Goal: Information Seeking & Learning: Learn about a topic

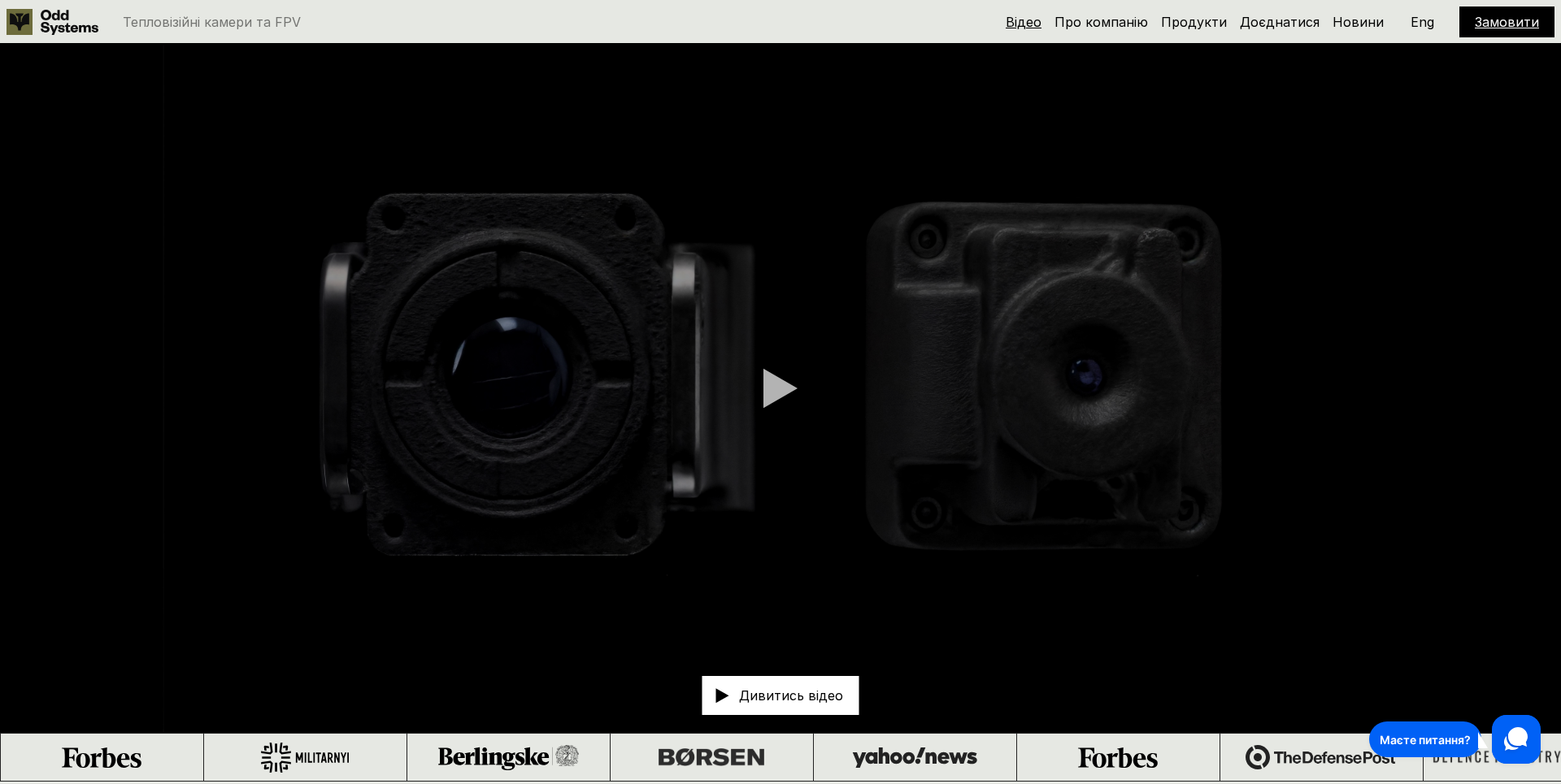
click at [1030, 22] on link "Відео" at bounding box center [1023, 21] width 35 height 16
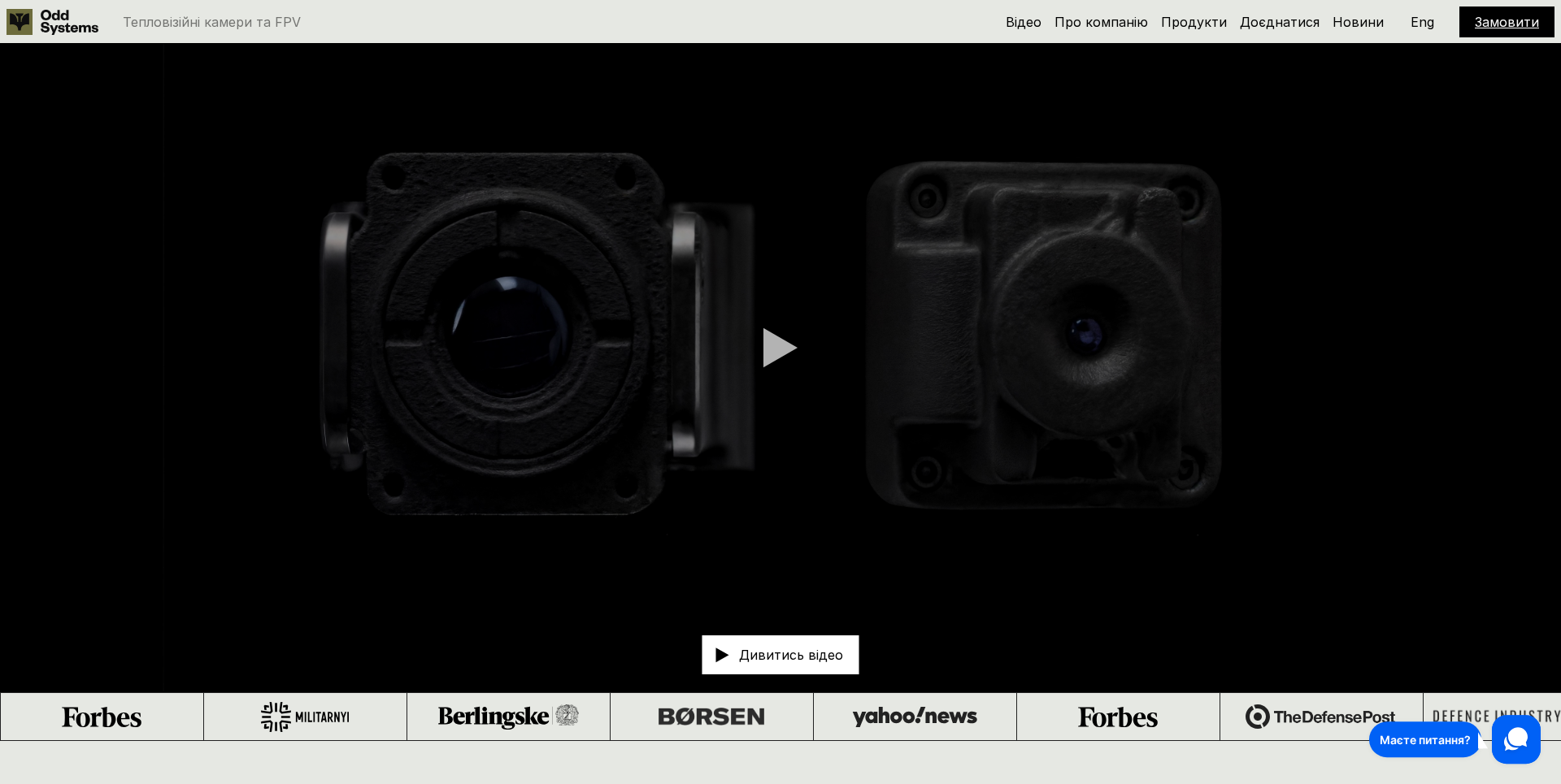
scroll to position [44, 0]
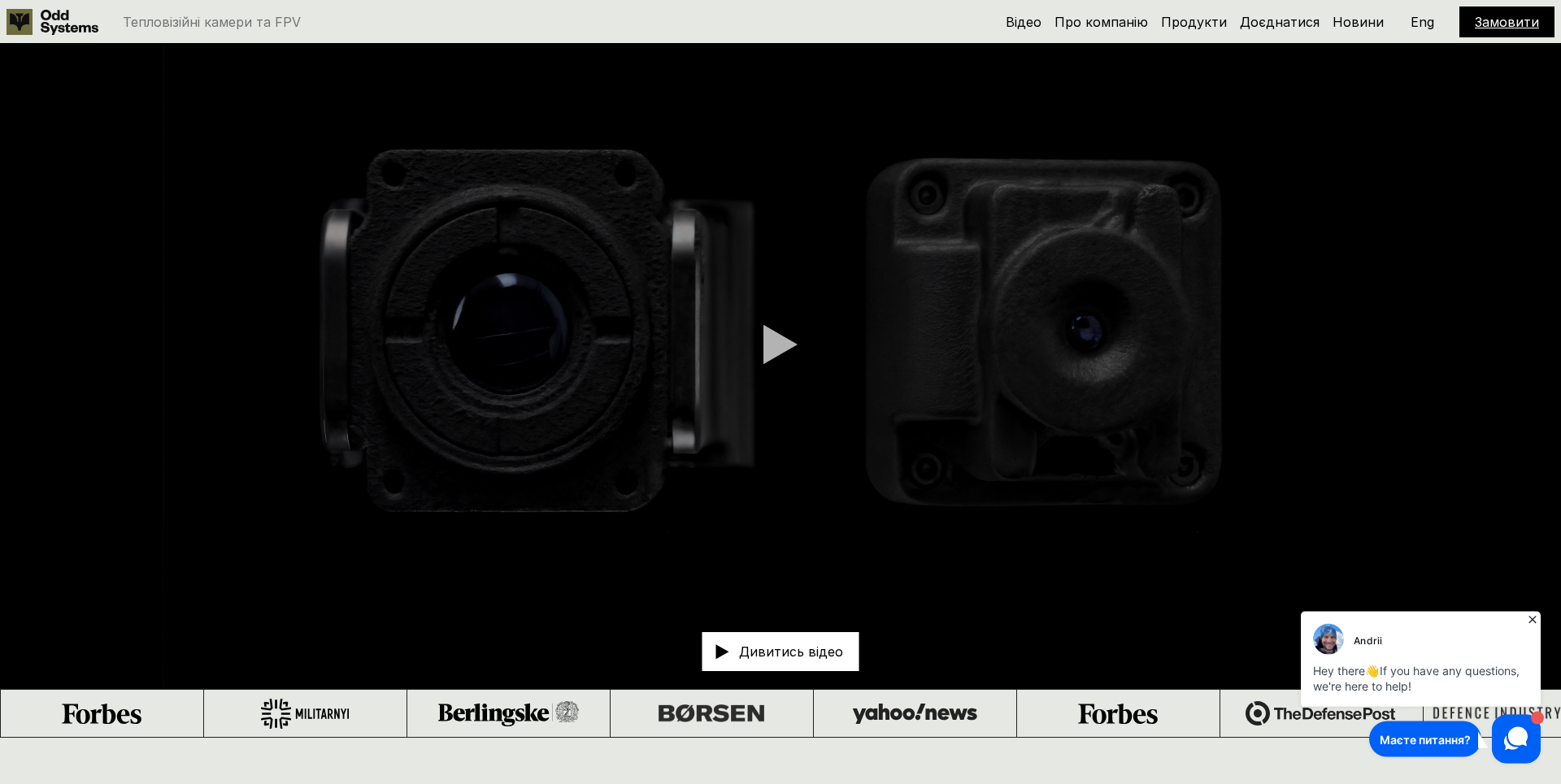
drag, startPoint x: 1532, startPoint y: 621, endPoint x: 2845, endPoint y: 1237, distance: 1450.3
click at [1533, 617] on icon at bounding box center [1531, 619] width 16 height 16
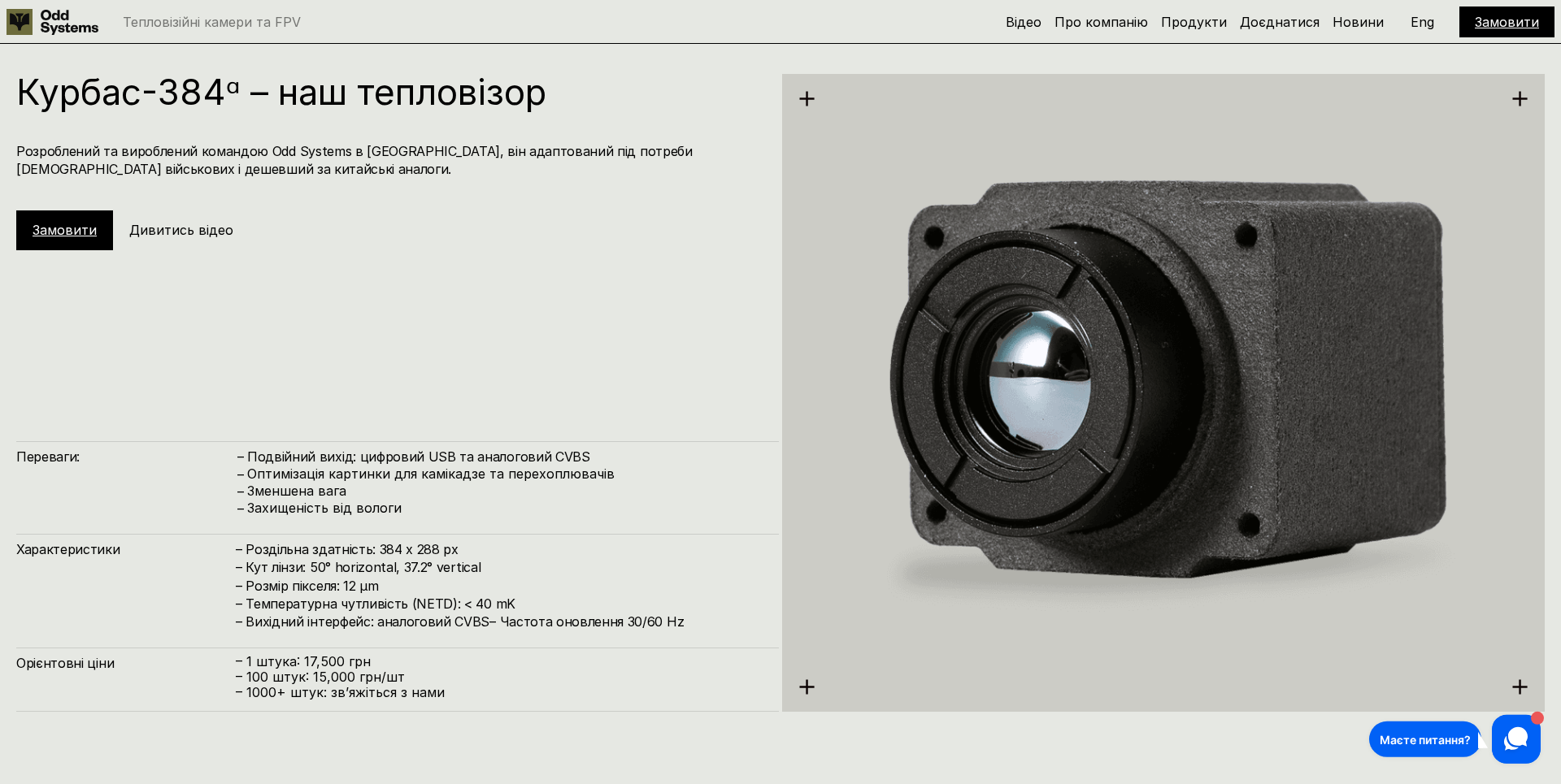
scroll to position [3193, 0]
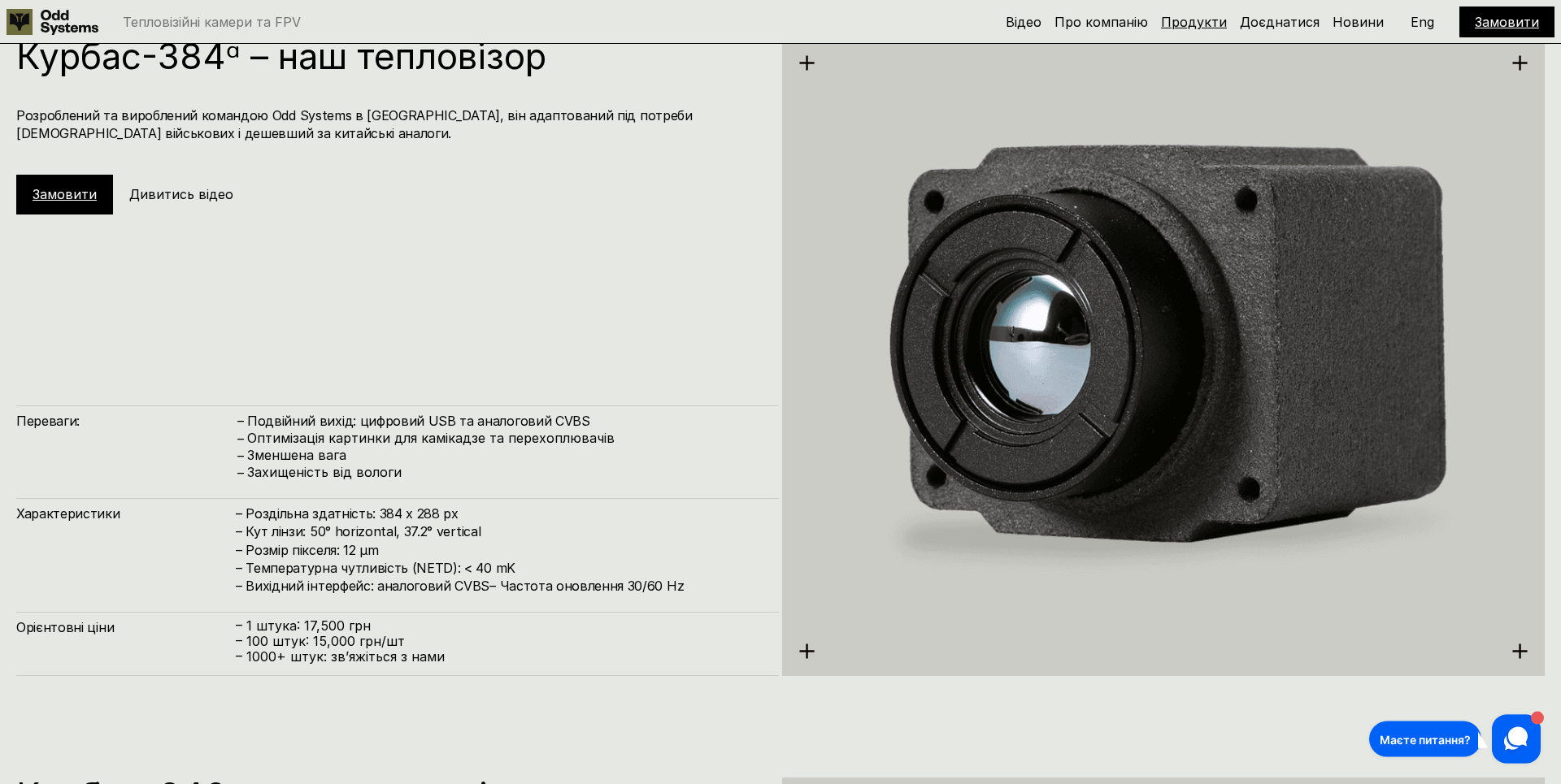
click at [1182, 18] on link "Продукти" at bounding box center [1193, 21] width 66 height 16
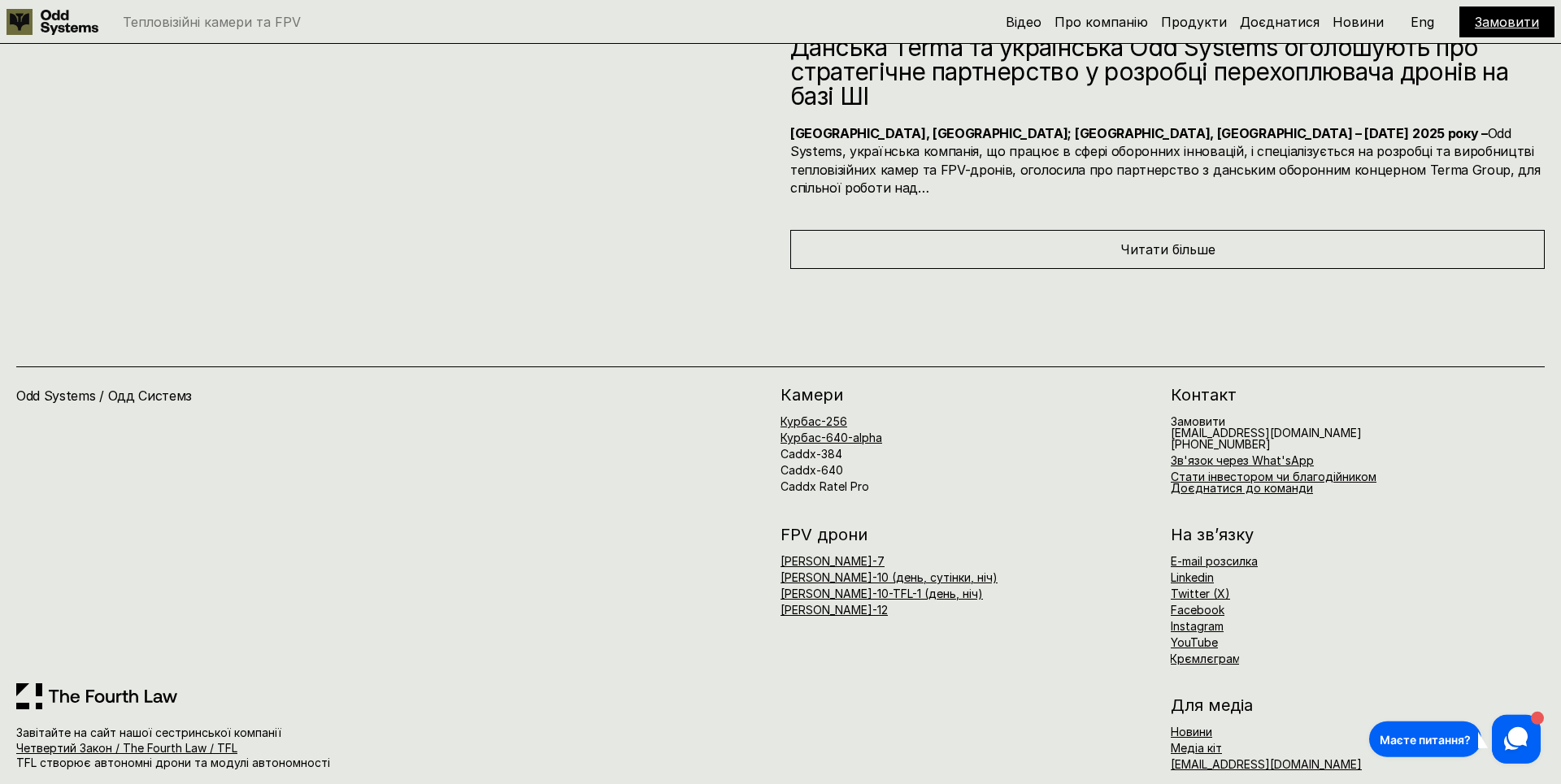
scroll to position [9286, 0]
click at [140, 740] on link "Четвертий Закон / The Fourth Law / TFL" at bounding box center [127, 747] width 221 height 13
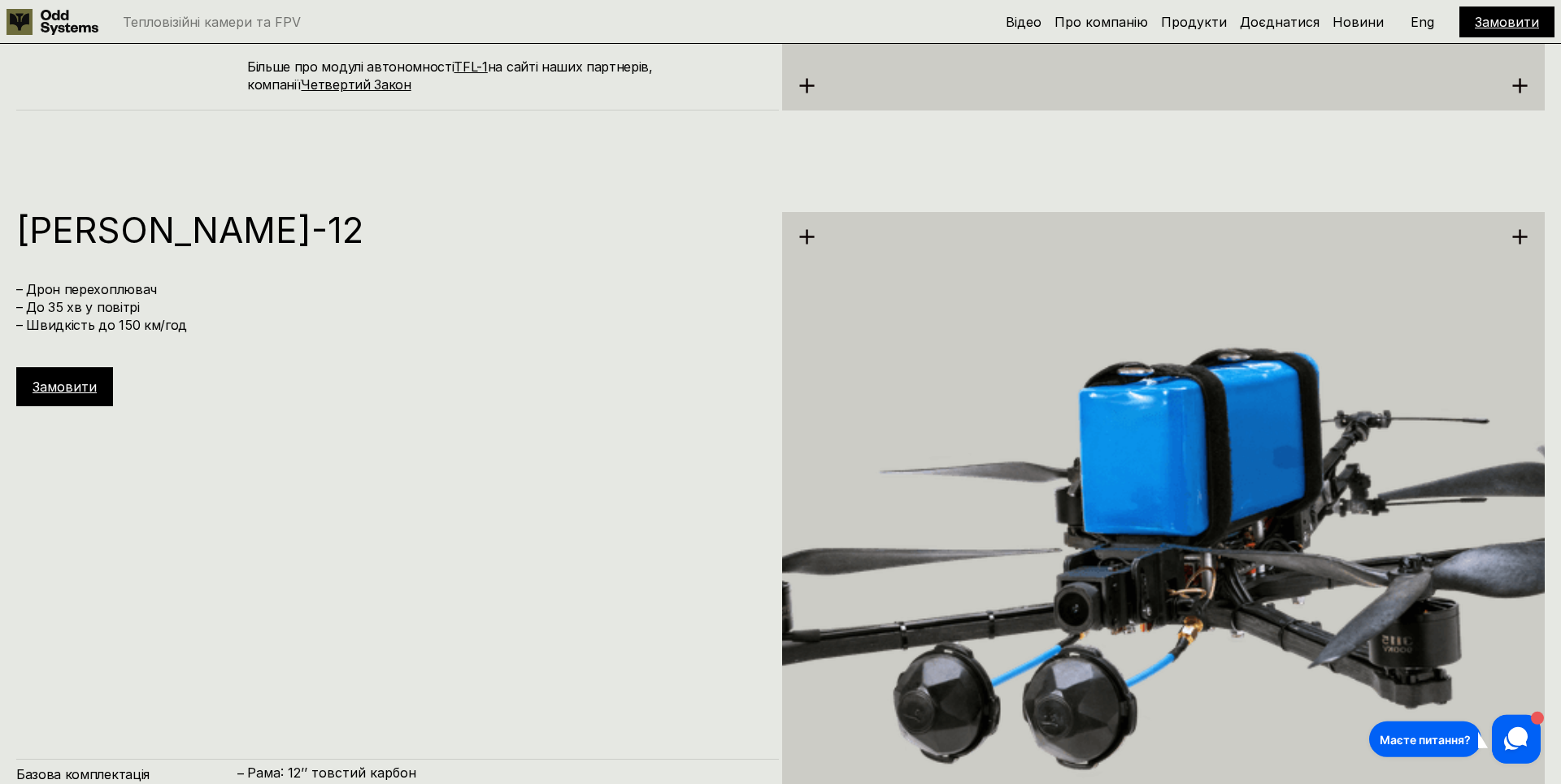
scroll to position [6878, 0]
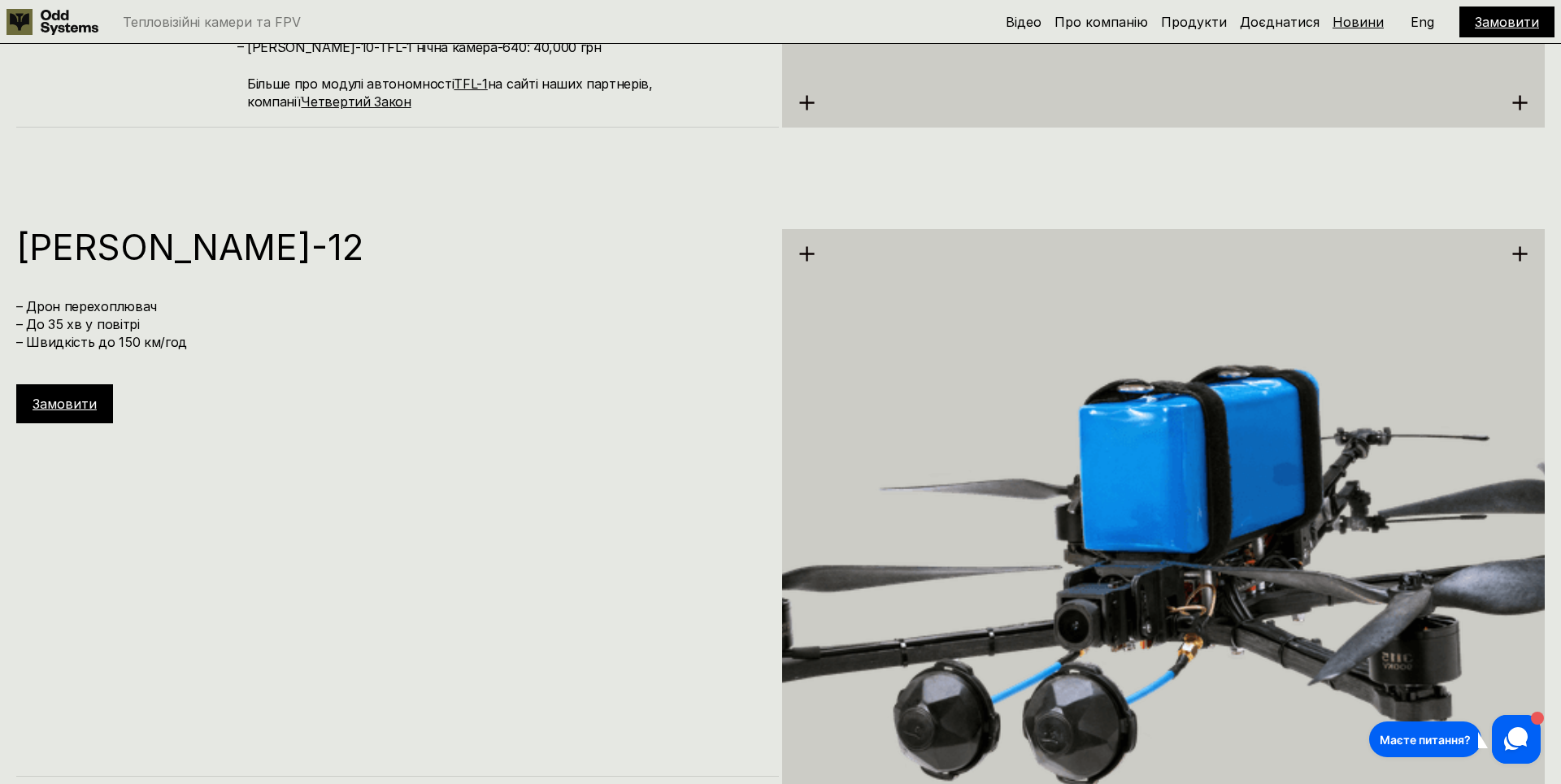
click at [1336, 16] on link "Новини" at bounding box center [1358, 21] width 52 height 16
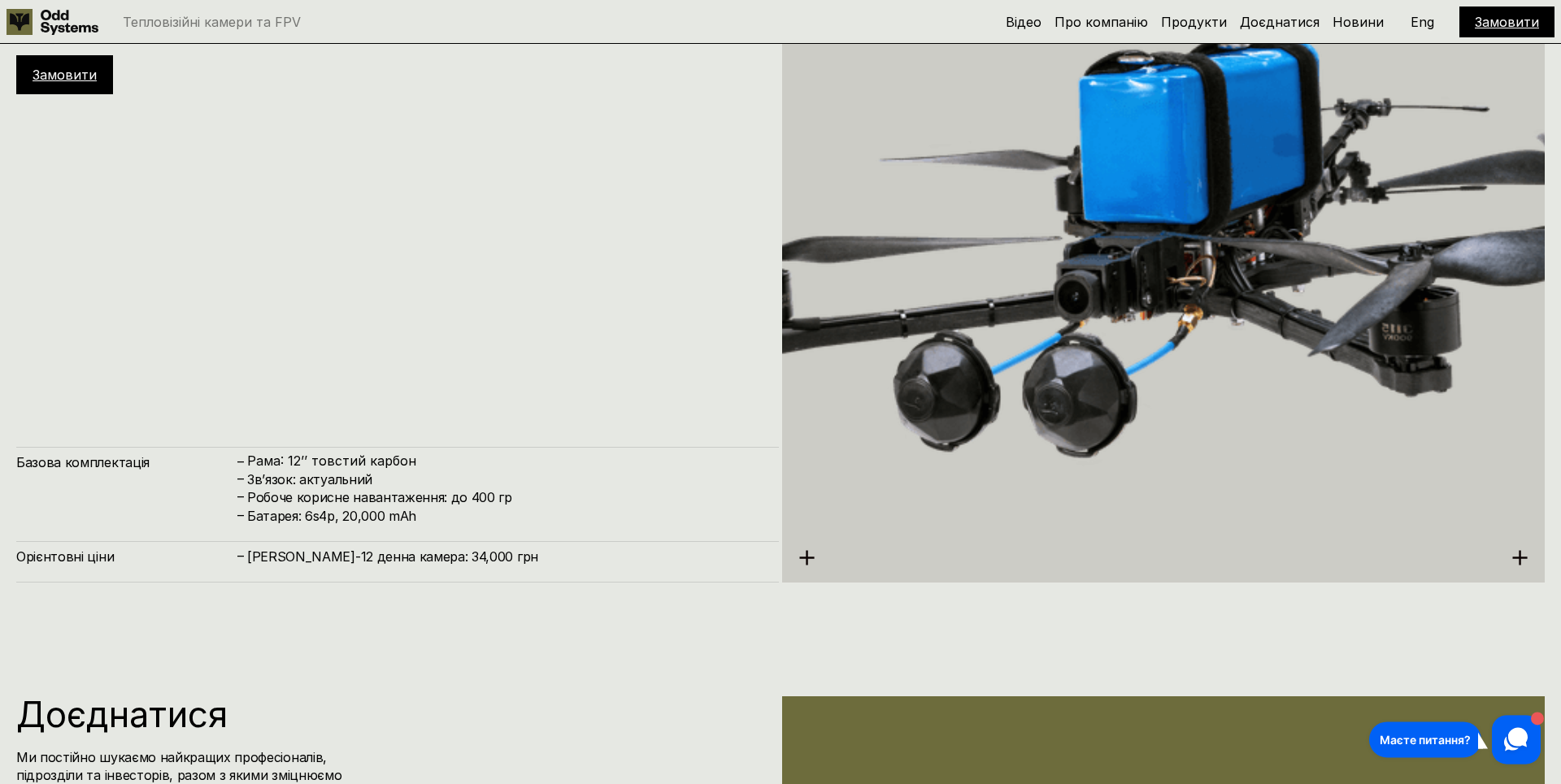
scroll to position [6681, 0]
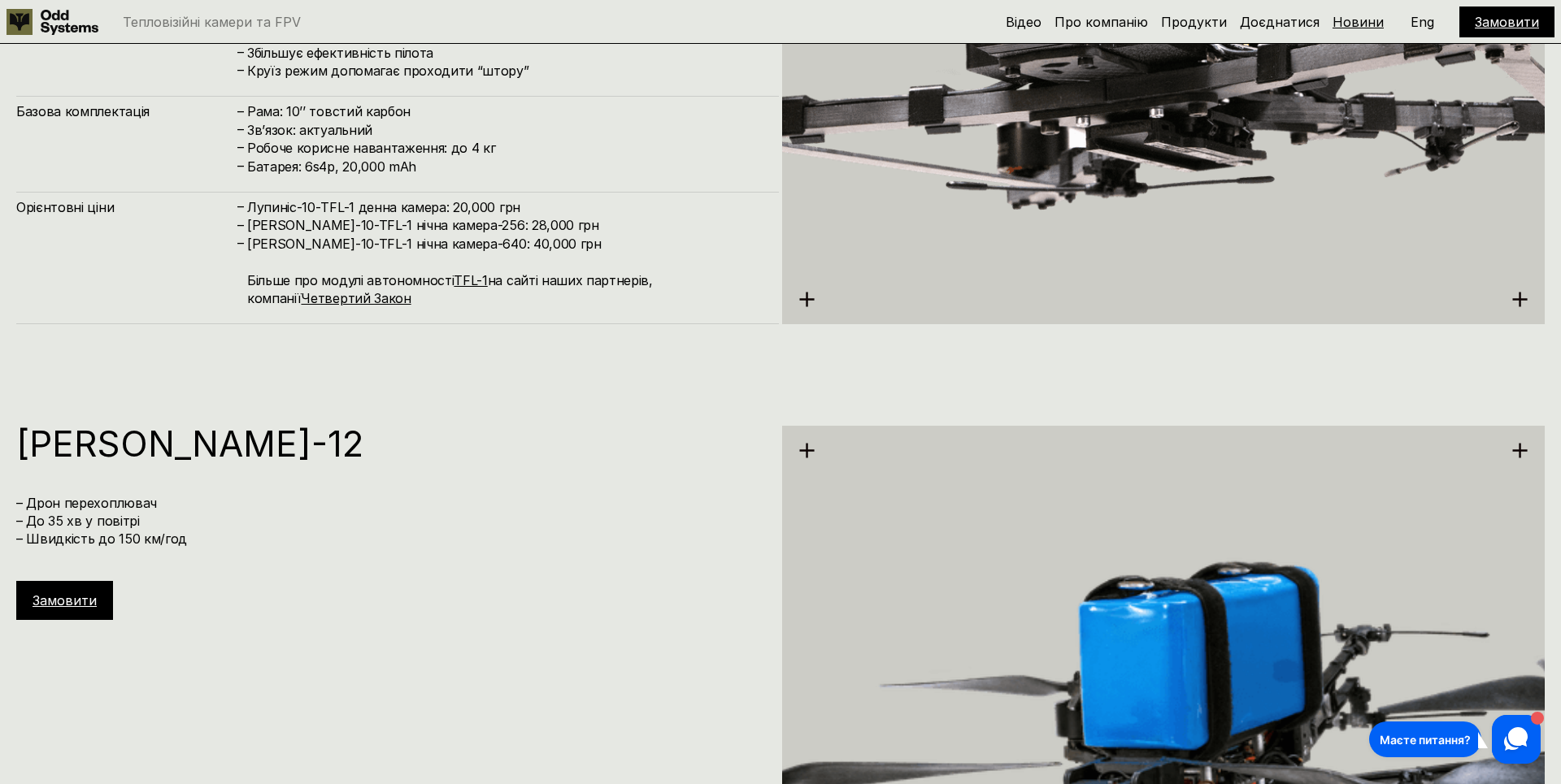
click at [1367, 20] on link "Новини" at bounding box center [1358, 21] width 52 height 16
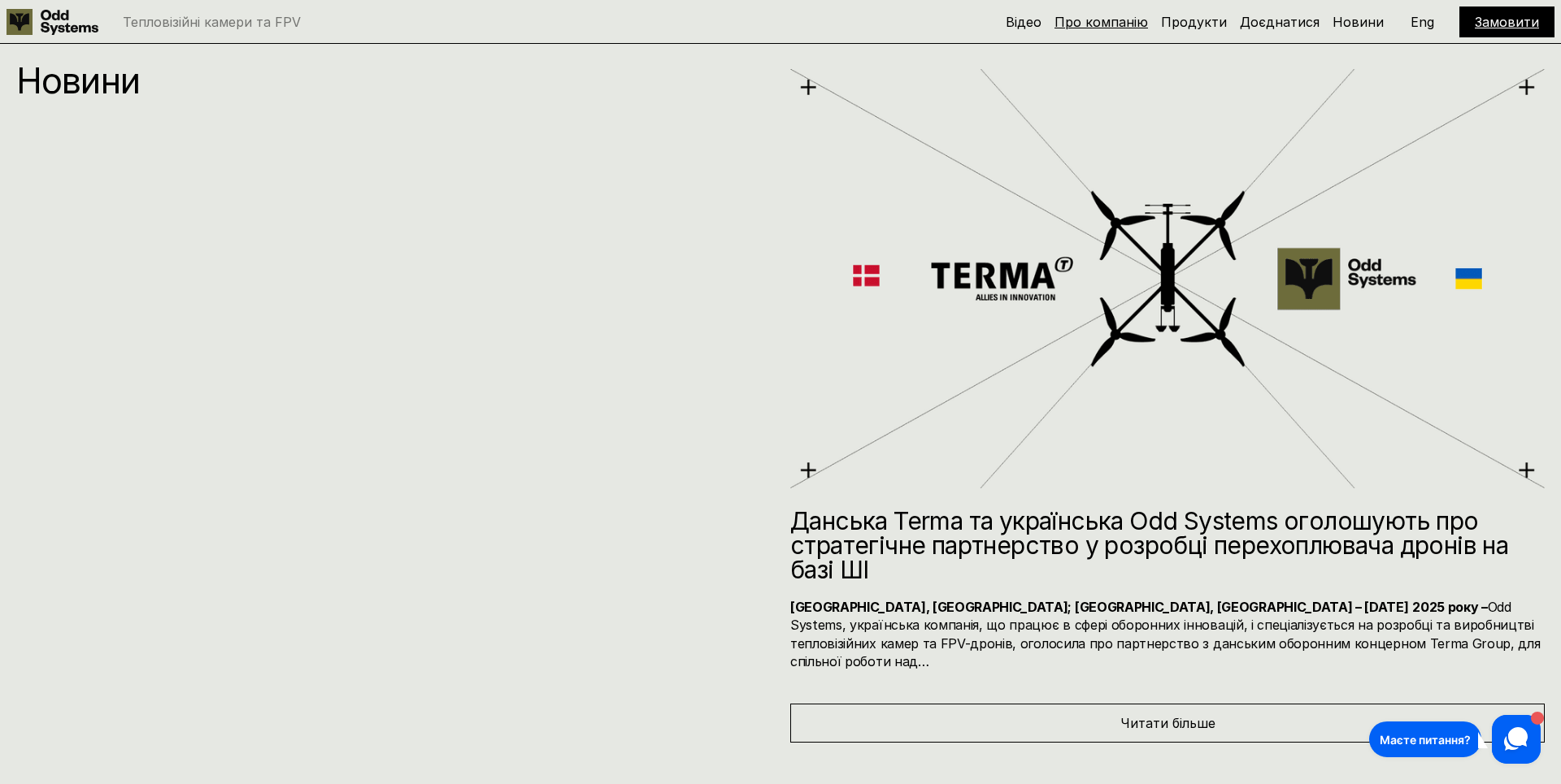
click at [1102, 19] on link "Про компанію" at bounding box center [1101, 21] width 94 height 16
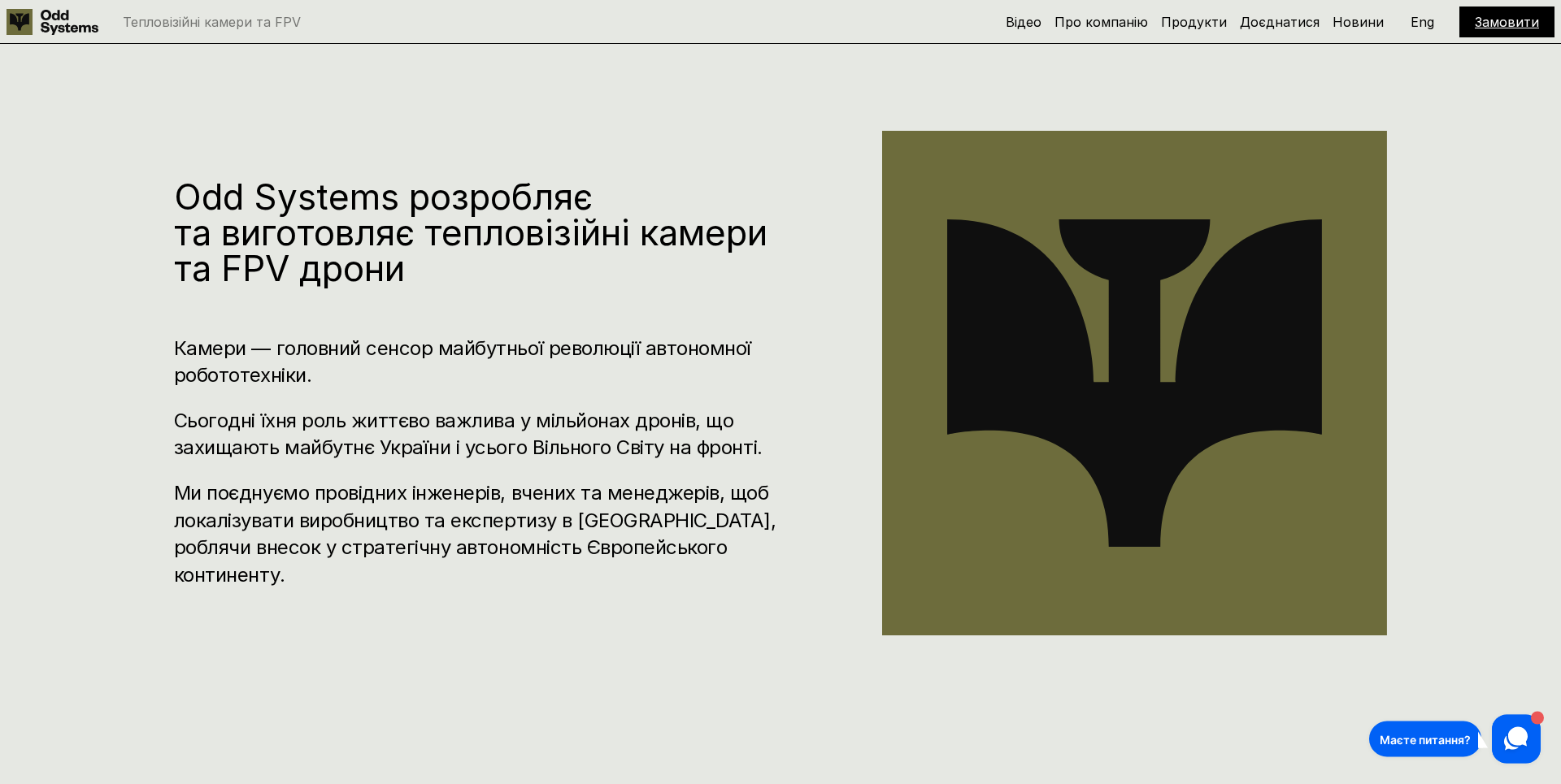
scroll to position [781, 0]
click at [420, 437] on h3 "Сьогодні їхня роль життєво важлива у мільйонах дронів, що захищають майбутнє Ук…" at bounding box center [479, 435] width 611 height 54
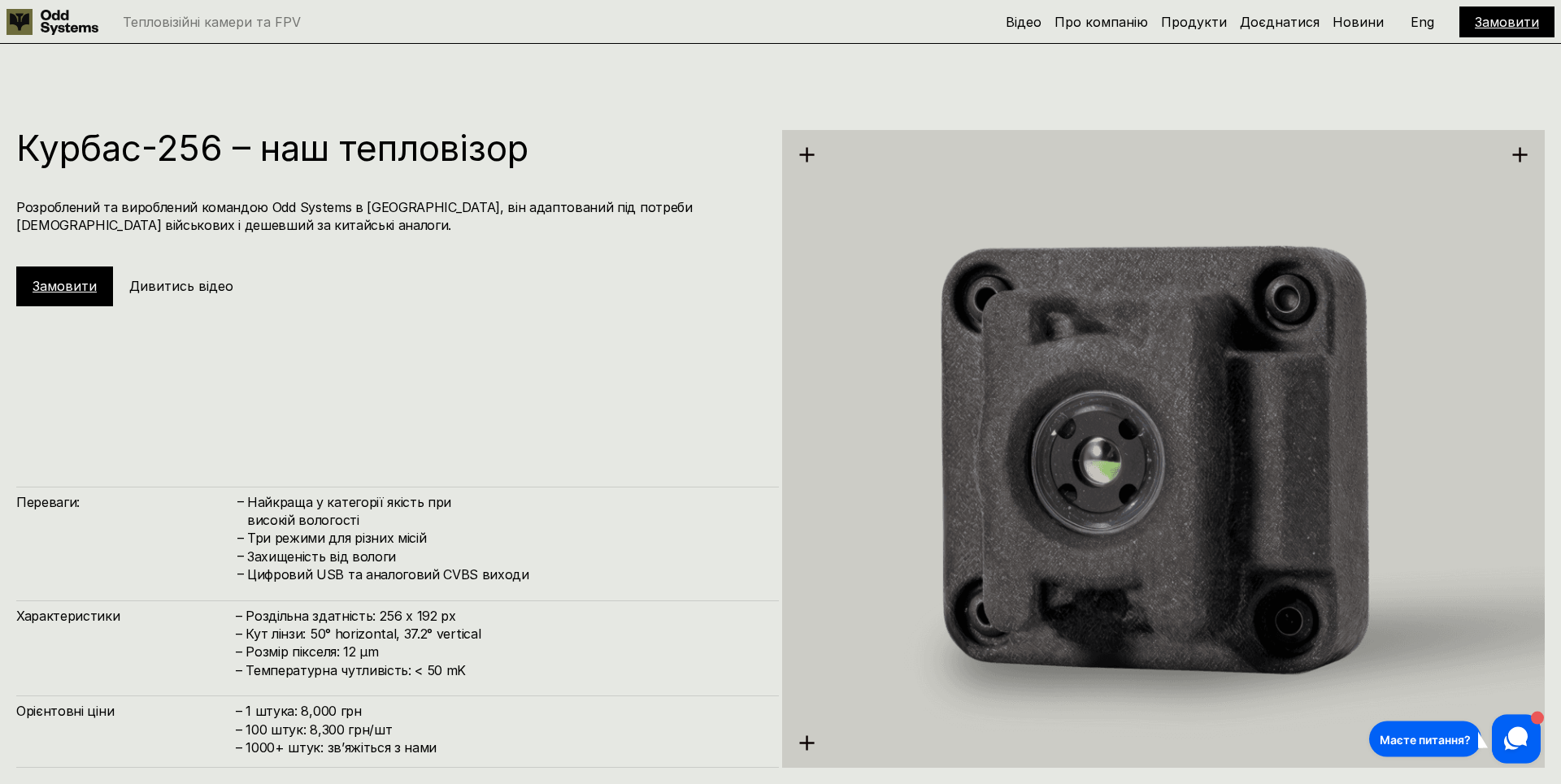
scroll to position [2316, 0]
drag, startPoint x: 1097, startPoint y: 486, endPoint x: 336, endPoint y: 515, distance: 761.6
click at [336, 515] on div "Курбас-256 – наш тепловізор Розроблений та вироблений командою Odd Systems в Ук…" at bounding box center [780, 426] width 1561 height 784
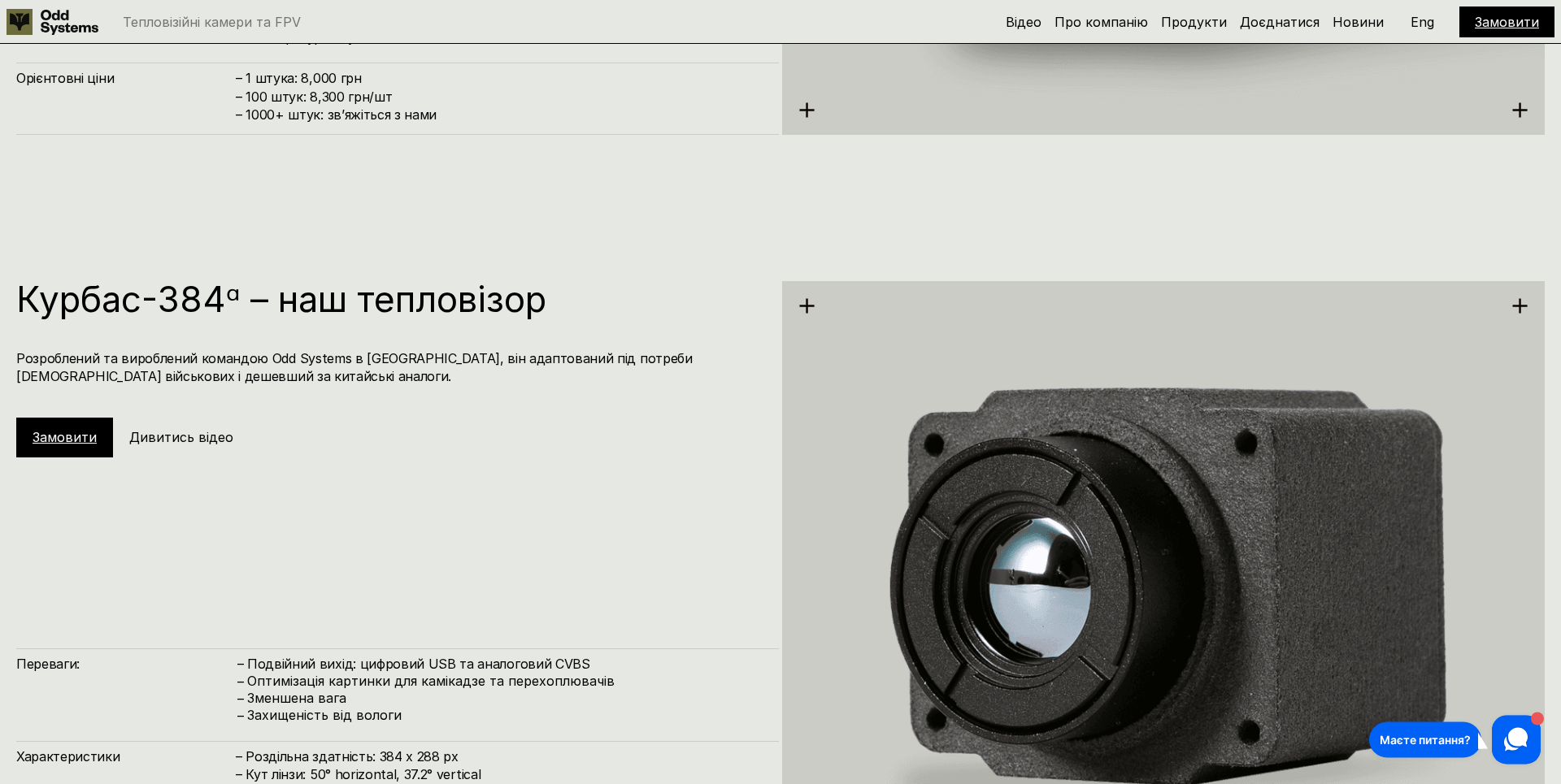
scroll to position [2871, 0]
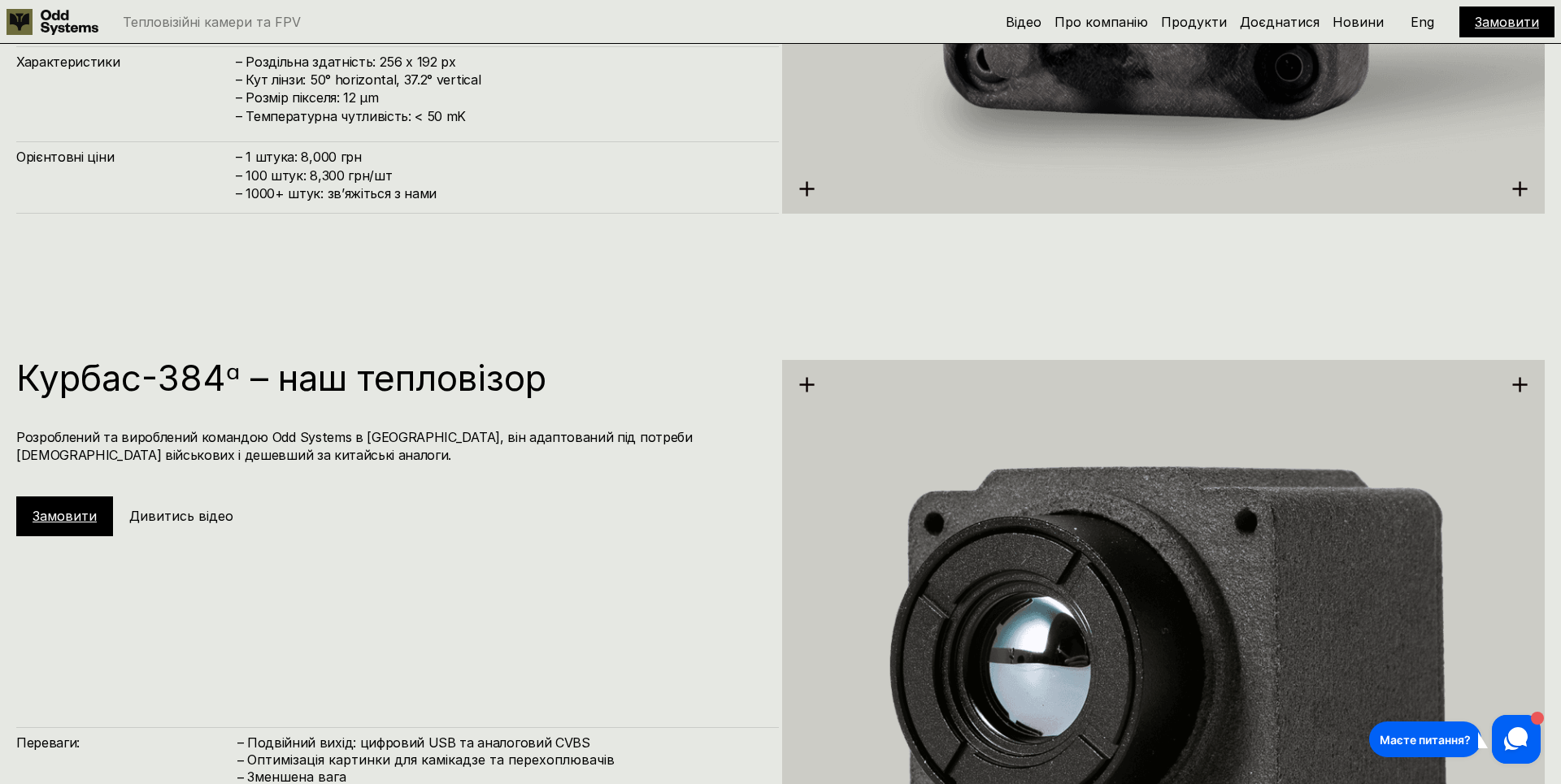
click at [184, 382] on h1 "Курбас-384ᵅ – наш тепловізор" at bounding box center [389, 377] width 746 height 35
copy h1 "384ᵅ"
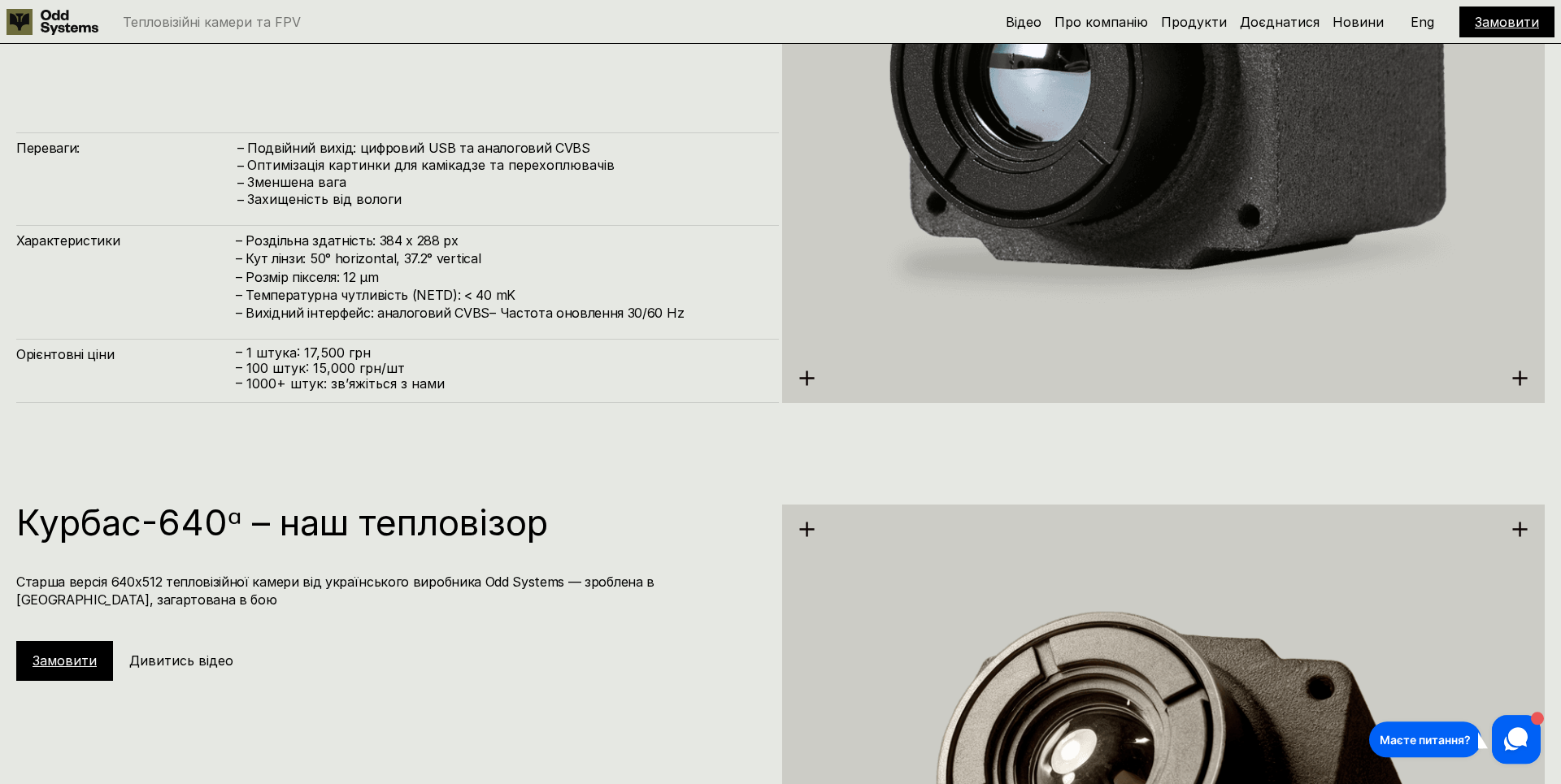
scroll to position [3242, 0]
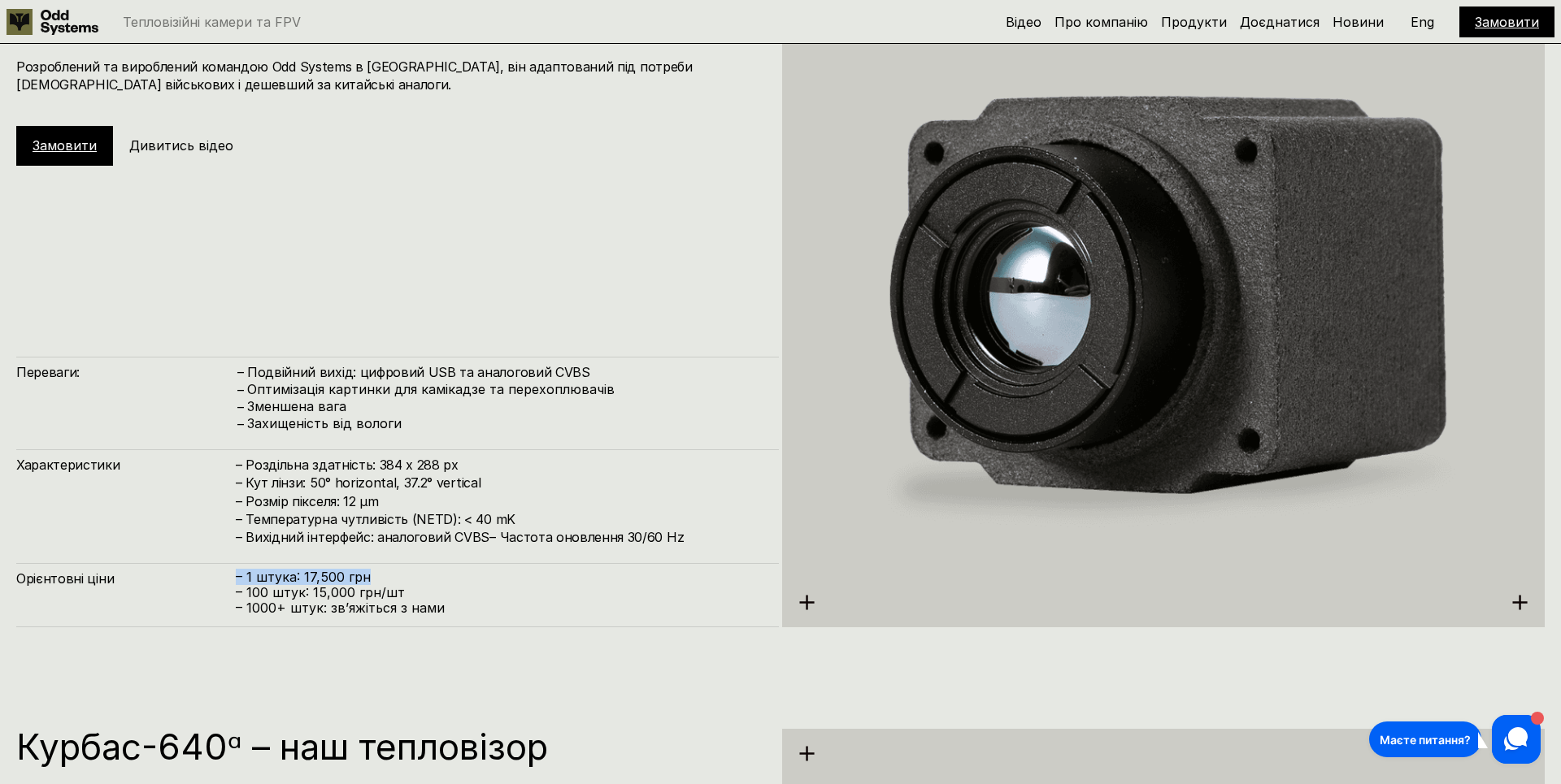
drag, startPoint x: 222, startPoint y: 580, endPoint x: 437, endPoint y: 580, distance: 215.0
click at [437, 580] on div "Орієнтовні ціни – 1 штука: 17,500 грн – 100 штук: 15,000 грн/шт – ⁠1000+ штук: …" at bounding box center [397, 594] width 762 height 64
copy div "Орієнтовні ціни – 1 штука: 17,500 грн"
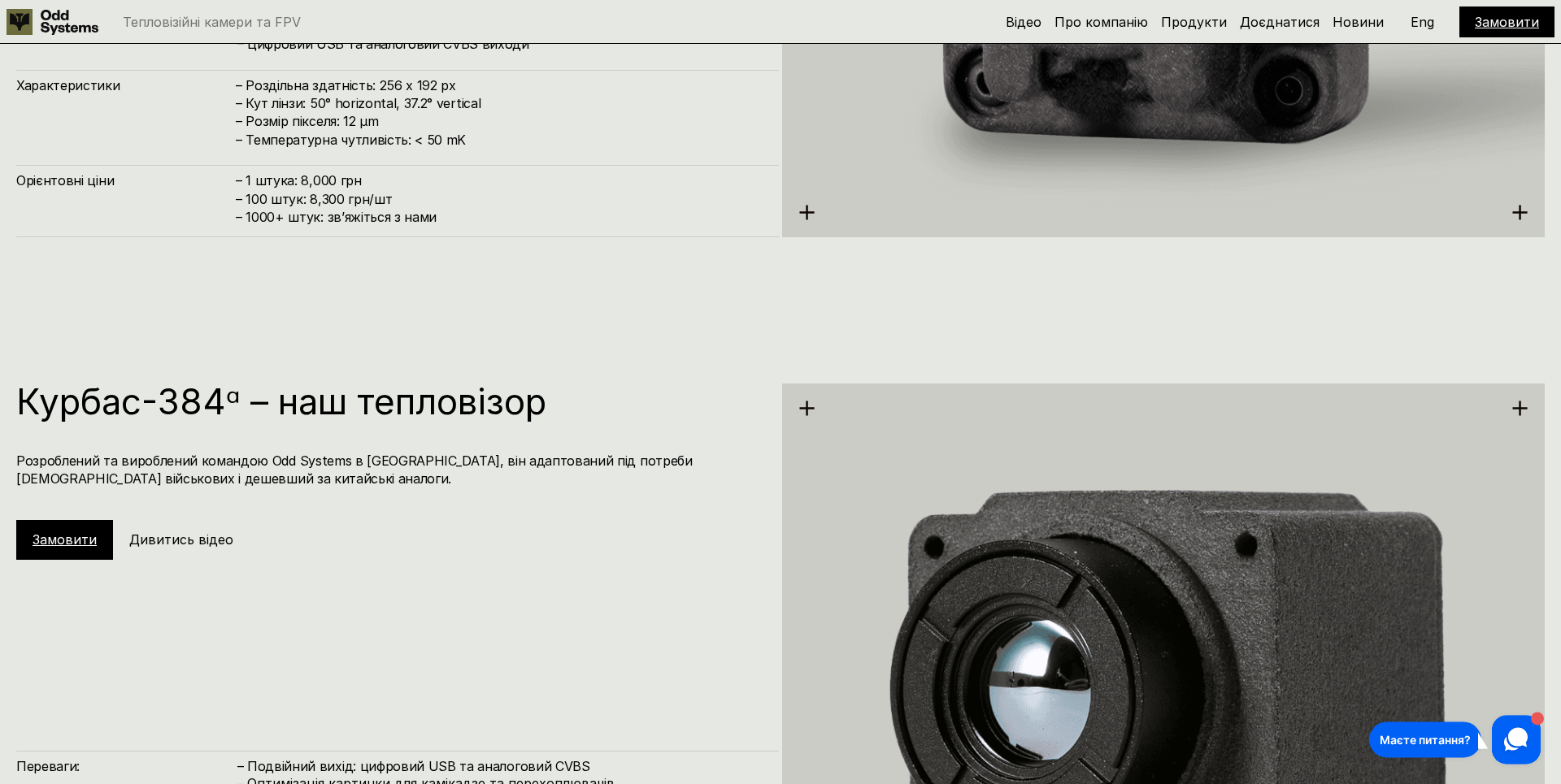
scroll to position [2778, 0]
